Goal: Information Seeking & Learning: Check status

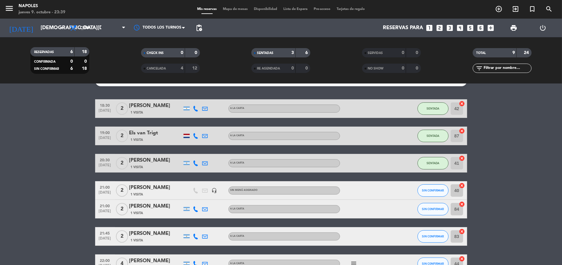
scroll to position [96, 0]
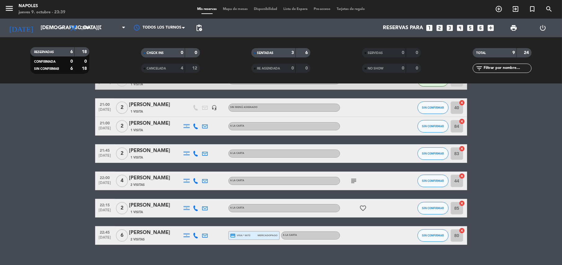
click at [351, 181] on icon "subject" at bounding box center [354, 180] width 7 height 7
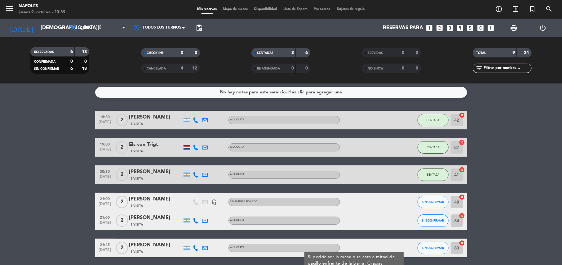
scroll to position [0, 0]
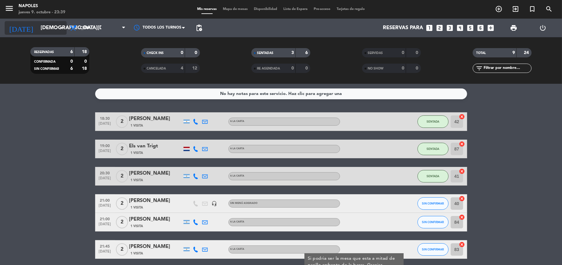
click at [47, 23] on input "[DEMOGRAPHIC_DATA][DATE]" at bounding box center [71, 28] width 67 height 12
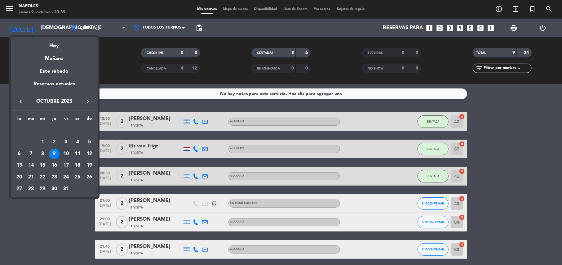
click at [66, 151] on div "10" at bounding box center [66, 154] width 11 height 11
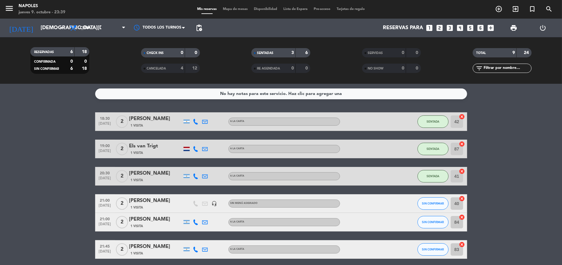
type input "[DATE]"
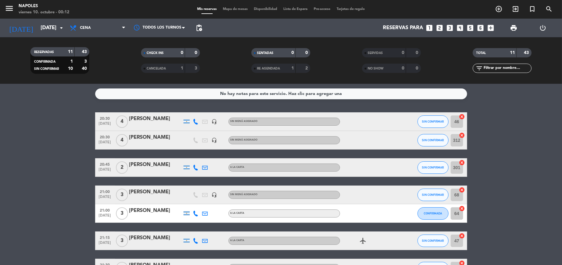
click at [36, 154] on bookings-row "20:30 [DATE] [DATE][PERSON_NAME] headset_mic Sin menú asignado SIN CONFIRMAR 46…" at bounding box center [281, 245] width 562 height 266
click at [402, 100] on div "No hay notas para este servicio. Haz clic para agregar una 20:30 [DATE] [DATE][…" at bounding box center [281, 174] width 562 height 181
drag, startPoint x: 494, startPoint y: 107, endPoint x: 502, endPoint y: 119, distance: 13.9
click at [502, 119] on div "No hay notas para este servicio. Haz clic para agregar una 20:30 [DATE] [DATE][…" at bounding box center [281, 174] width 562 height 181
drag, startPoint x: 502, startPoint y: 119, endPoint x: 505, endPoint y: 129, distance: 10.7
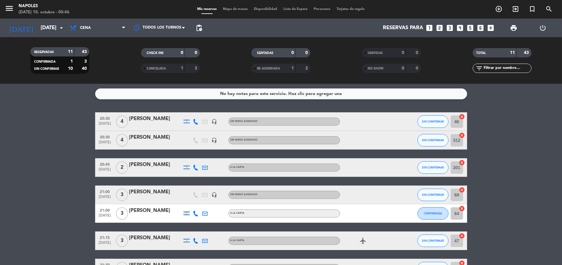
click at [27, 165] on bookings-row "20:30 [DATE] [DATE][PERSON_NAME] headset_mic Sin menú asignado SIN CONFIRMAR 46…" at bounding box center [281, 245] width 562 height 266
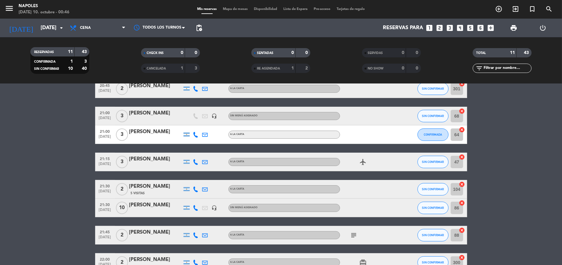
scroll to position [124, 0]
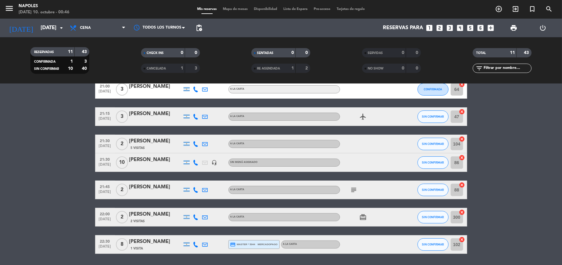
click at [353, 188] on icon "subject" at bounding box center [354, 189] width 7 height 7
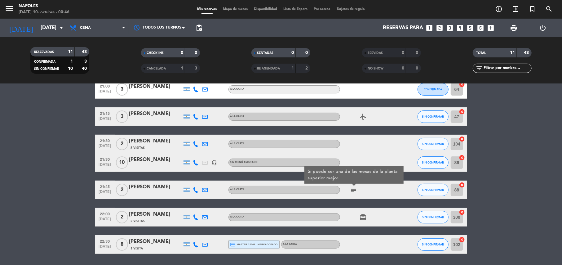
click at [353, 190] on icon "subject" at bounding box center [354, 189] width 7 height 7
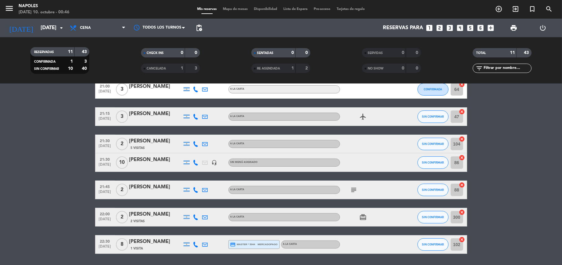
scroll to position [143, 0]
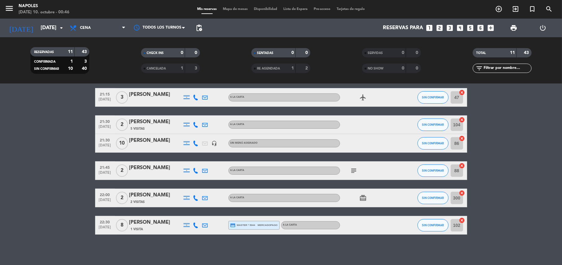
click at [354, 168] on icon "subject" at bounding box center [354, 170] width 7 height 7
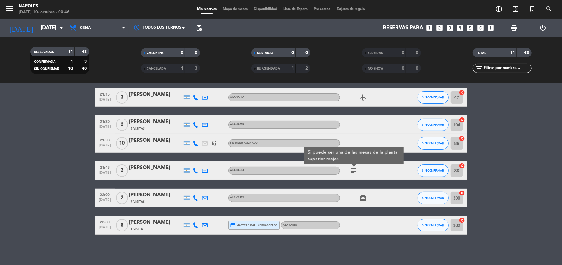
click at [354, 169] on icon "subject" at bounding box center [354, 170] width 7 height 7
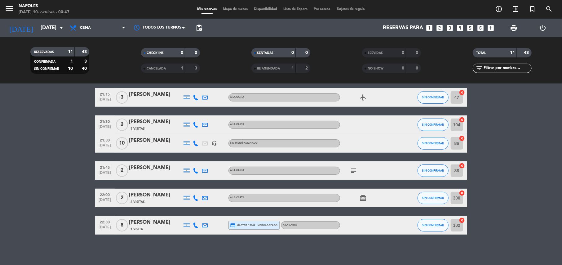
click at [355, 172] on icon "subject" at bounding box center [354, 170] width 7 height 7
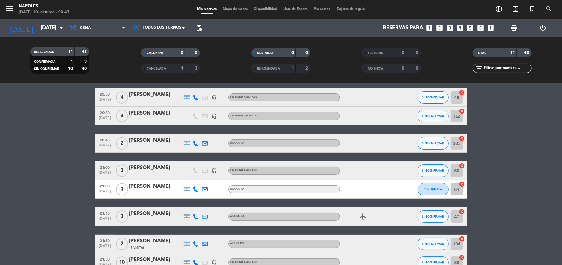
scroll to position [0, 0]
